Goal: Check status: Check status

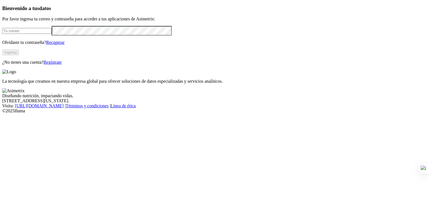
type input "[PERSON_NAME][EMAIL_ADDRESS][DOMAIN_NAME]"
click at [19, 55] on button "Ingresa" at bounding box center [10, 52] width 17 height 6
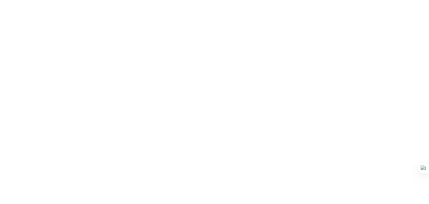
drag, startPoint x: 354, startPoint y: 68, endPoint x: 352, endPoint y: 91, distance: 23.0
